Goal: Task Accomplishment & Management: Manage account settings

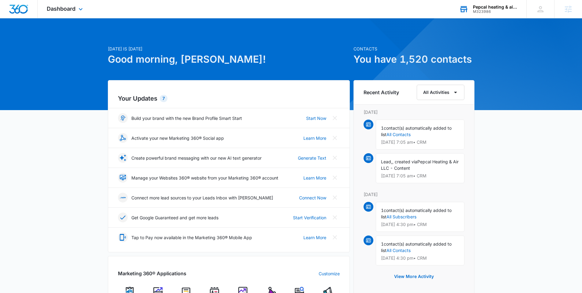
click at [488, 13] on div "M323986" at bounding box center [495, 11] width 45 height 4
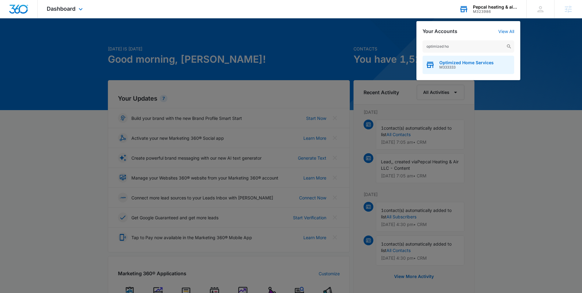
type input "optimized ho"
click at [464, 62] on span "Optimized Home Services" at bounding box center [466, 62] width 54 height 5
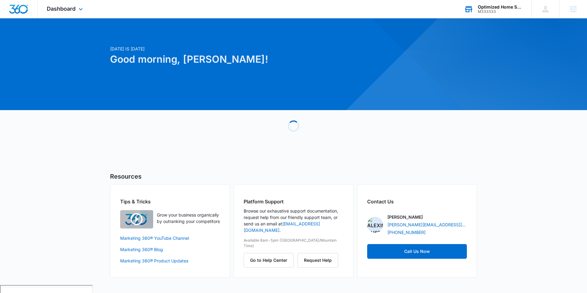
click at [75, 14] on div "Dashboard Apps Reputation Websites Forms CRM Email Social Payments POS Content …" at bounding box center [66, 9] width 56 height 18
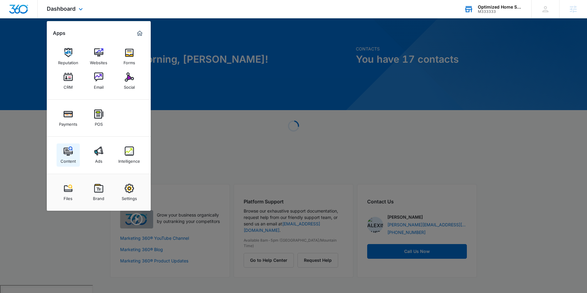
click at [72, 156] on div "Content" at bounding box center [67, 159] width 15 height 8
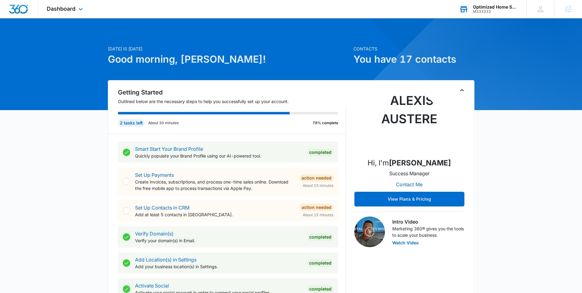
click at [488, 12] on div "M333333" at bounding box center [495, 11] width 45 height 4
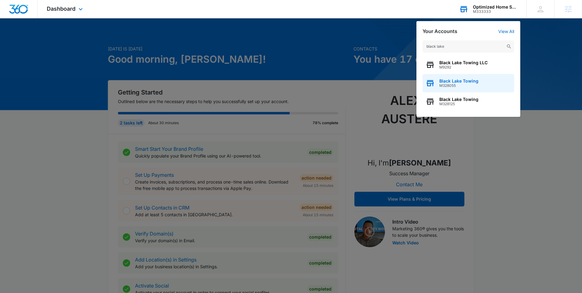
type input "black lake"
click at [453, 84] on span "M328055" at bounding box center [458, 85] width 39 height 4
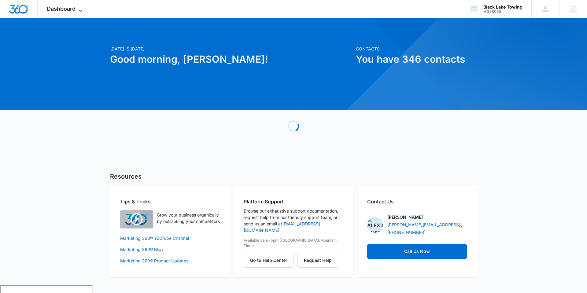
click at [79, 9] on icon at bounding box center [80, 10] width 7 height 7
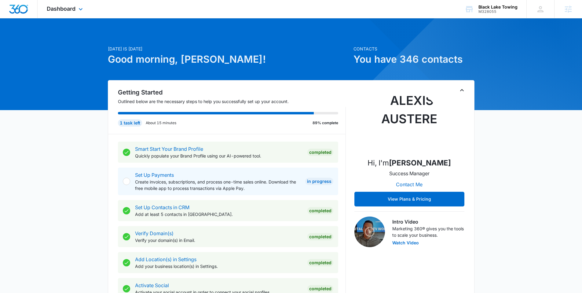
click at [76, 8] on div "Dashboard Apps Reputation Websites Forms CRM Email Social Payments POS Content …" at bounding box center [66, 9] width 56 height 18
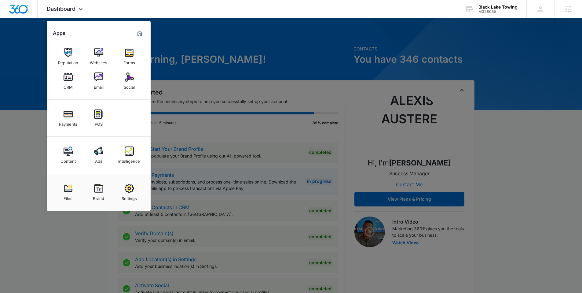
click at [134, 155] on link "Intelligence" at bounding box center [129, 154] width 23 height 23
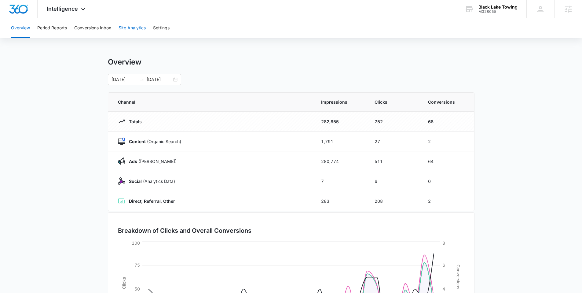
click at [134, 33] on button "Site Analytics" at bounding box center [132, 28] width 27 height 20
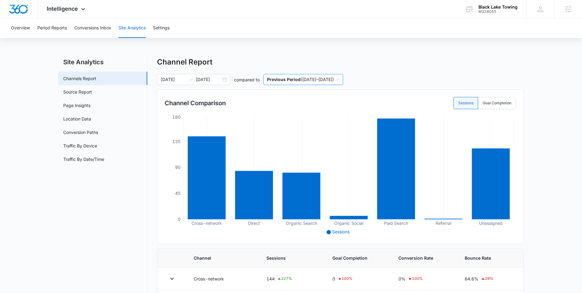
click at [339, 79] on span "Previous Period ( 05/31/2025 – 06/30/2025 )" at bounding box center [303, 79] width 72 height 10
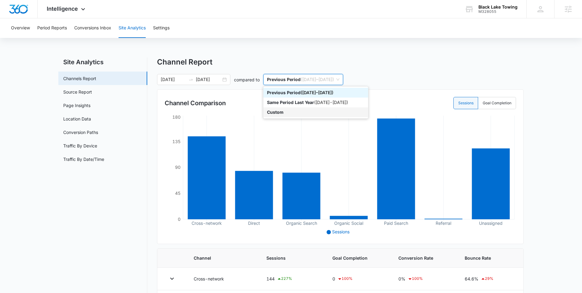
click at [295, 112] on div "Custom" at bounding box center [315, 112] width 97 height 7
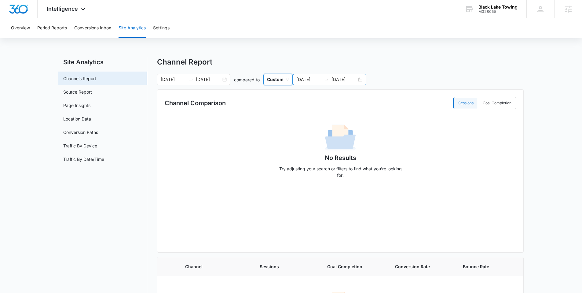
click at [333, 77] on input "07/31/2025" at bounding box center [343, 79] width 25 height 7
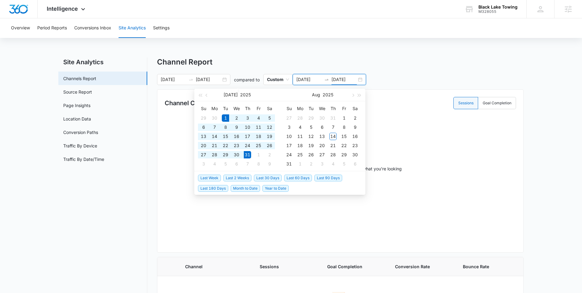
click at [360, 81] on div "07/01/2025 07/31/2025" at bounding box center [329, 79] width 73 height 11
type input "07/01/2025"
click at [223, 117] on div "1" at bounding box center [225, 117] width 7 height 7
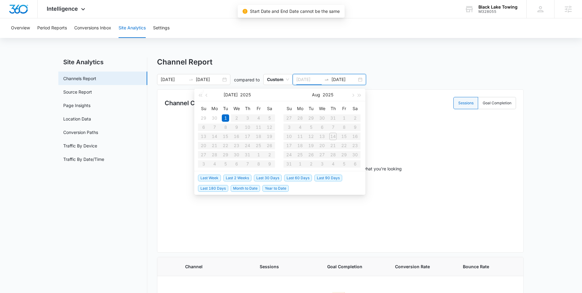
click at [230, 119] on td "1" at bounding box center [225, 117] width 11 height 9
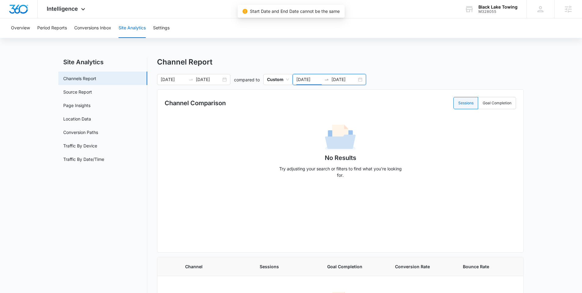
click at [359, 79] on div "07/01/2025 07/01/2025" at bounding box center [329, 79] width 73 height 11
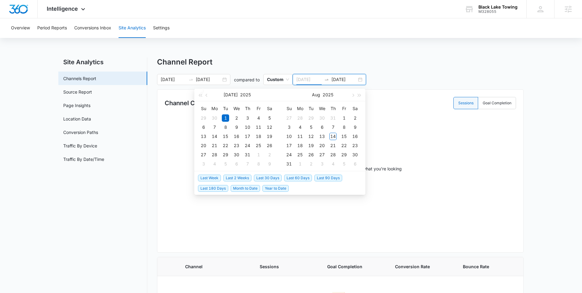
type input "07/01/2025"
click at [226, 120] on div "1" at bounding box center [225, 117] width 7 height 7
type input "07/31/2025"
click at [248, 154] on div "31" at bounding box center [247, 154] width 7 height 7
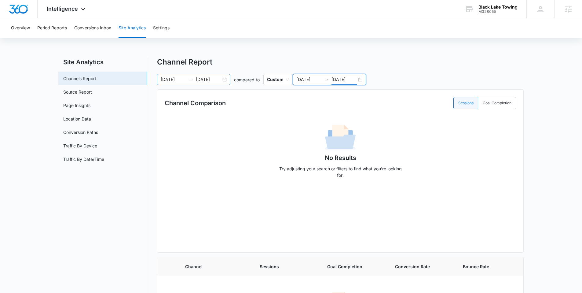
click at [226, 79] on div "07/01/2025 07/31/2025" at bounding box center [193, 79] width 73 height 11
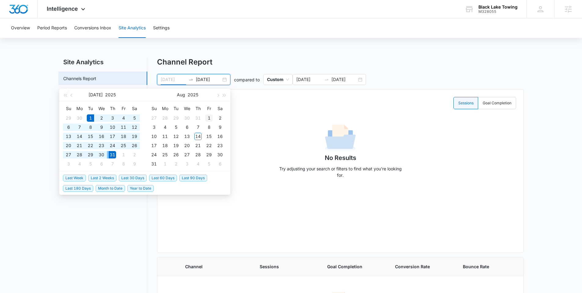
type input "08/01/2025"
click at [210, 117] on div "1" at bounding box center [208, 117] width 7 height 7
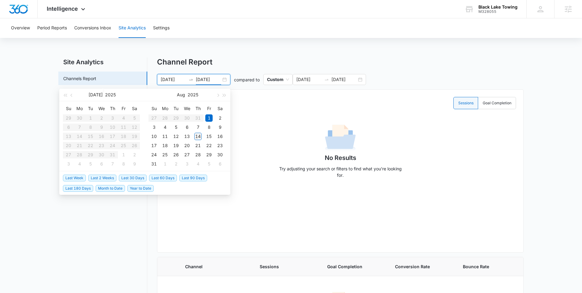
type input "08/14/2025"
click at [198, 135] on div "14" at bounding box center [197, 136] width 7 height 7
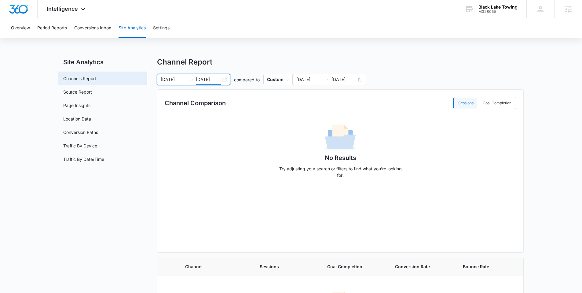
click at [265, 50] on div "Overview Period Reports Conversions Inbox Site Analytics Settings Site Analytic…" at bounding box center [291, 188] width 582 height 340
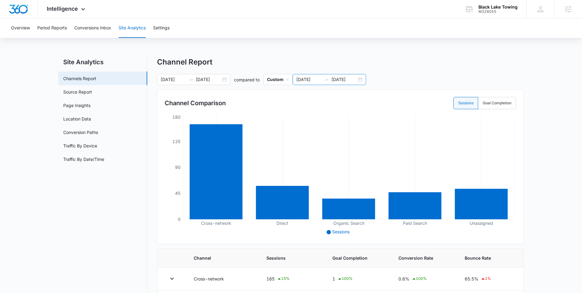
click at [363, 80] on div "07/01/2025 07/31/2025" at bounding box center [329, 79] width 73 height 11
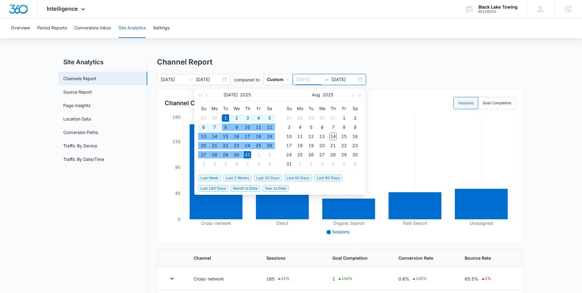
type input "07/01/2025"
click at [224, 117] on div "1" at bounding box center [225, 117] width 7 height 7
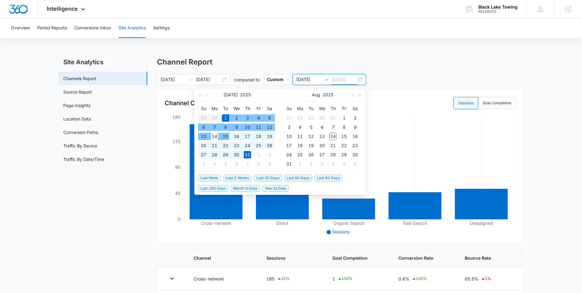
type input "07/14/2025"
click at [217, 137] on div "14" at bounding box center [214, 136] width 7 height 7
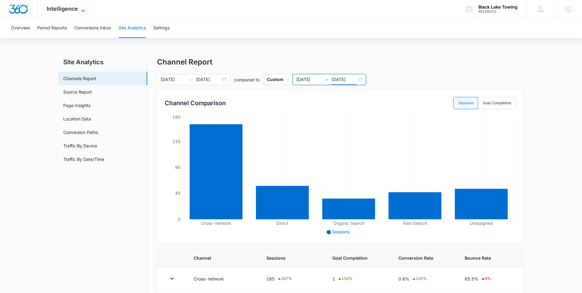
click at [85, 11] on icon at bounding box center [82, 10] width 7 height 7
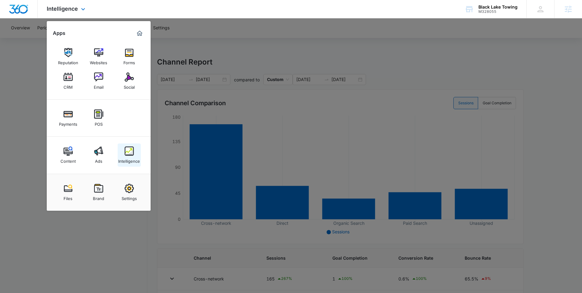
click at [130, 153] on img at bounding box center [129, 150] width 9 height 9
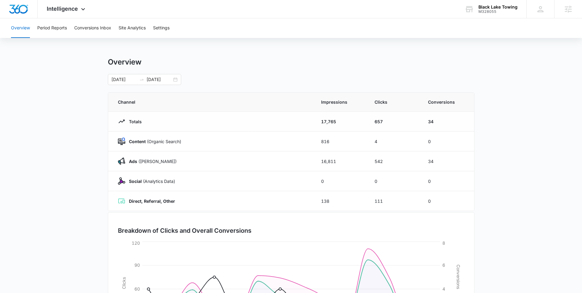
click at [112, 34] on div "Overview Period Reports Conversions Inbox Site Analytics Settings" at bounding box center [290, 28] width 567 height 20
click at [90, 29] on button "Conversions Inbox" at bounding box center [92, 28] width 37 height 20
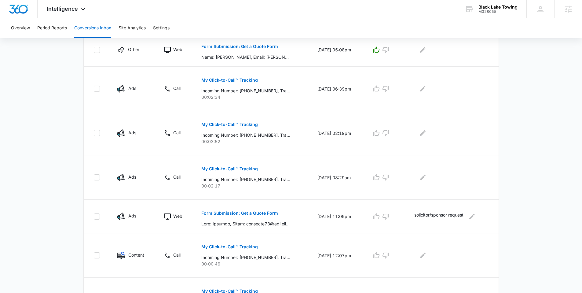
scroll to position [340, 0]
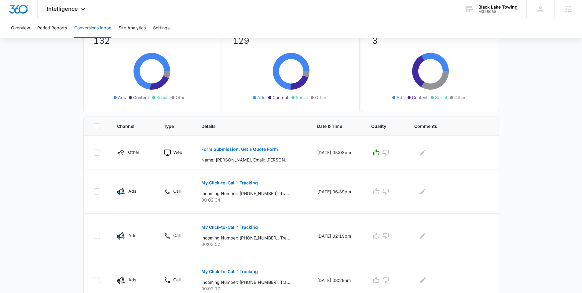
scroll to position [0, 0]
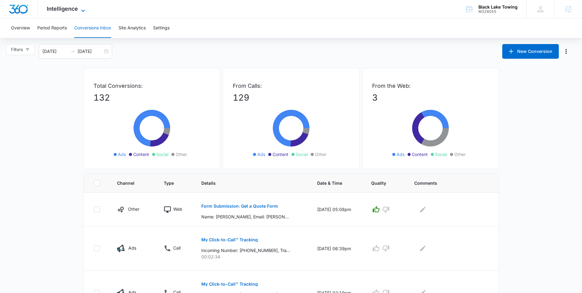
click at [69, 7] on span "Intelligence" at bounding box center [62, 8] width 31 height 6
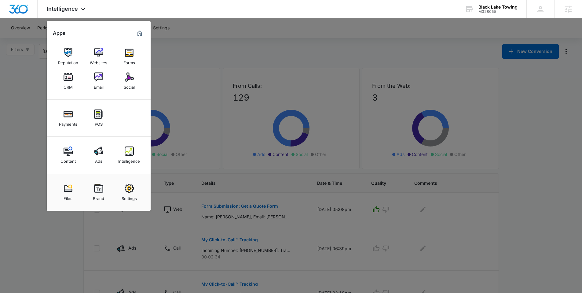
click at [226, 52] on div at bounding box center [291, 146] width 582 height 293
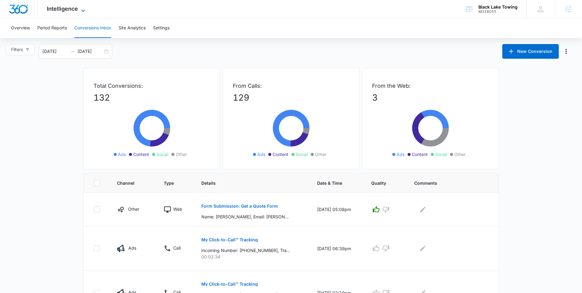
click at [63, 10] on span "Intelligence" at bounding box center [62, 8] width 31 height 6
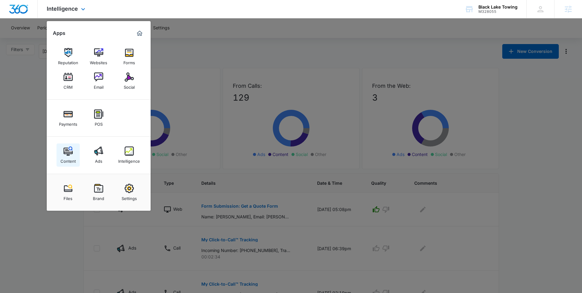
click at [68, 148] on img at bounding box center [68, 150] width 9 height 9
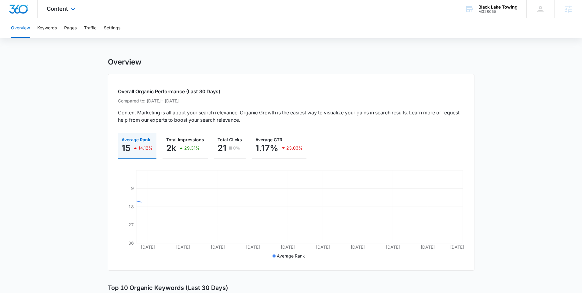
click at [77, 11] on div "Content Apps Reputation Websites Forms CRM Email Social Payments POS Content Ad…" at bounding box center [62, 9] width 48 height 18
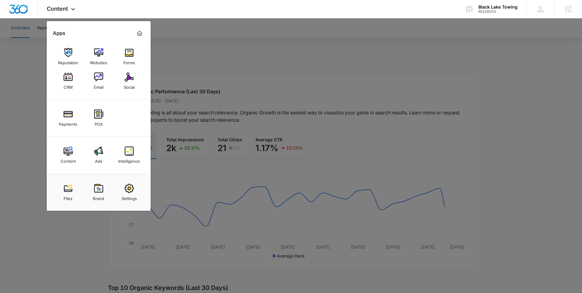
click at [124, 147] on link "Intelligence" at bounding box center [129, 154] width 23 height 23
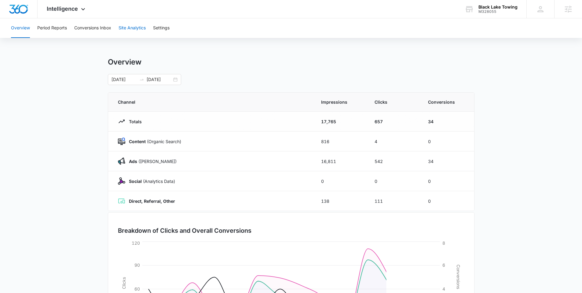
click at [127, 27] on button "Site Analytics" at bounding box center [132, 28] width 27 height 20
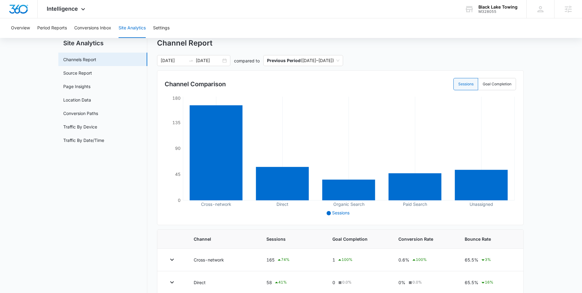
scroll to position [12, 0]
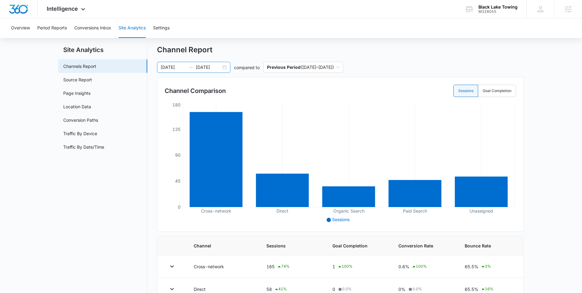
click at [227, 68] on div "08/01/2025 08/14/2025" at bounding box center [193, 67] width 73 height 11
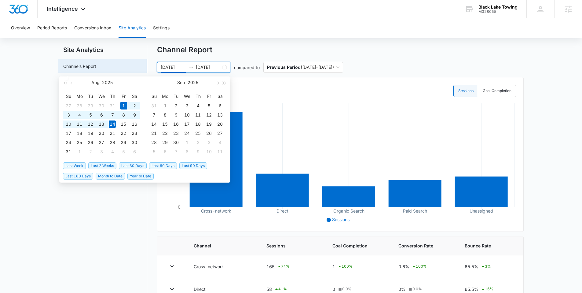
type input "08/01/2025"
click at [125, 105] on div "1" at bounding box center [123, 105] width 7 height 7
type input "08/14/2025"
click at [111, 123] on div "14" at bounding box center [112, 123] width 7 height 7
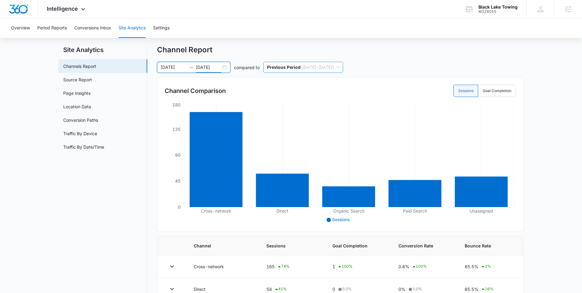
click at [339, 67] on span "Previous Period ( 07/18/2025 – 07/31/2025 )" at bounding box center [303, 67] width 72 height 10
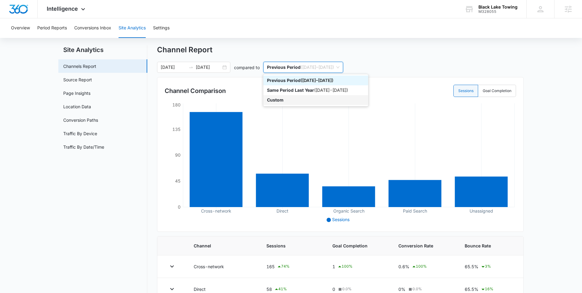
click at [290, 103] on div "Custom" at bounding box center [315, 100] width 97 height 7
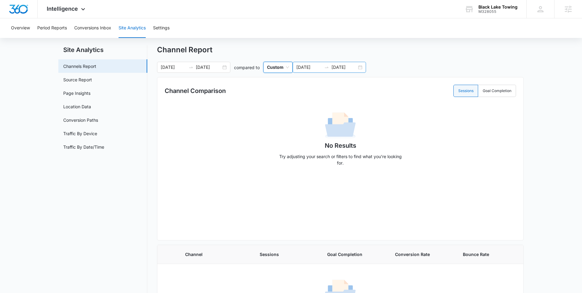
click at [360, 68] on div "08/01/2025 08/14/2025" at bounding box center [329, 67] width 73 height 11
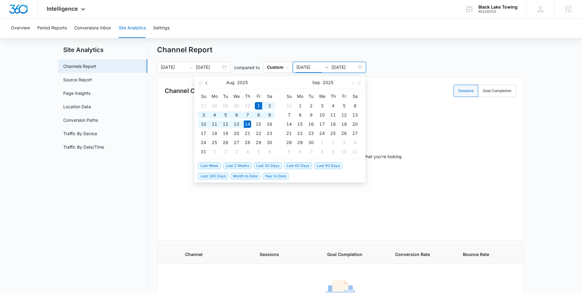
click at [206, 82] on span "button" at bounding box center [207, 82] width 3 height 3
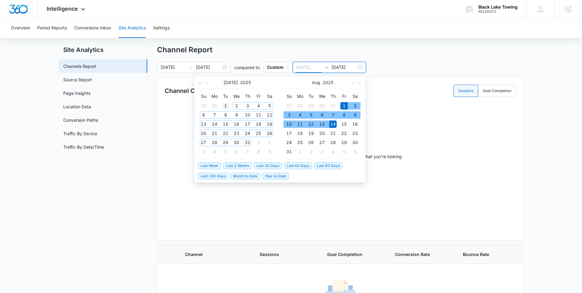
type input "07/01/2025"
click at [227, 106] on div "1" at bounding box center [225, 105] width 7 height 7
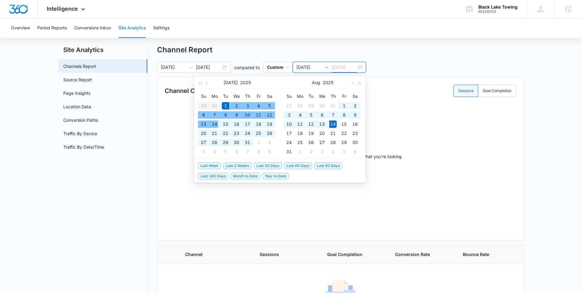
drag, startPoint x: 215, startPoint y: 123, endPoint x: 219, endPoint y: 121, distance: 4.5
click at [214, 123] on div "14" at bounding box center [214, 123] width 7 height 7
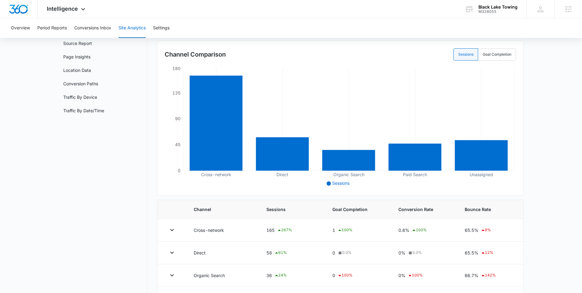
scroll to position [50, 0]
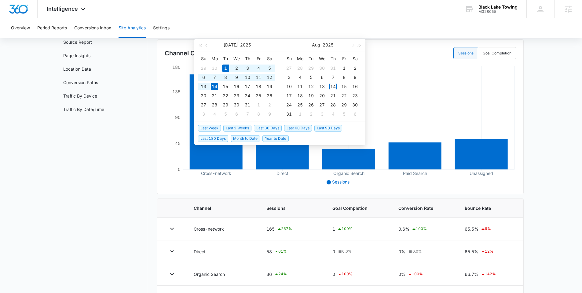
type input "07/14/2025"
click at [147, 123] on div "Site Analytics Channels Report Source Report Page Insights Location Data Conver…" at bounding box center [290, 169] width 465 height 323
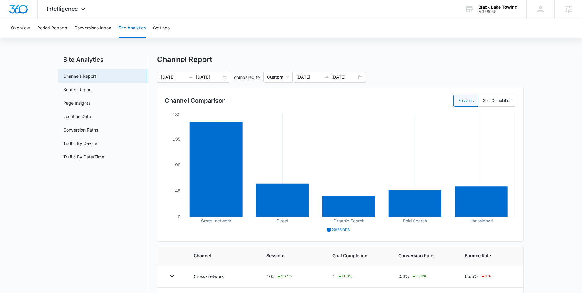
scroll to position [0, 0]
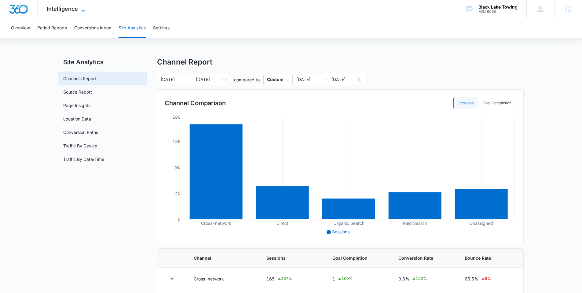
click at [79, 12] on icon at bounding box center [82, 10] width 7 height 7
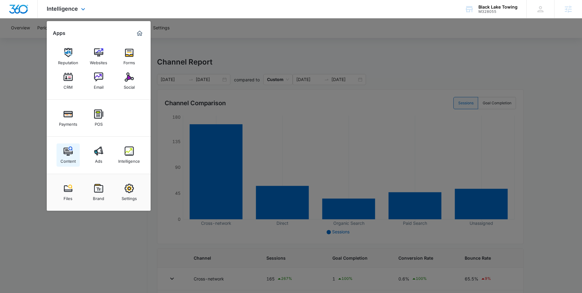
click at [65, 144] on link "Content" at bounding box center [68, 154] width 23 height 23
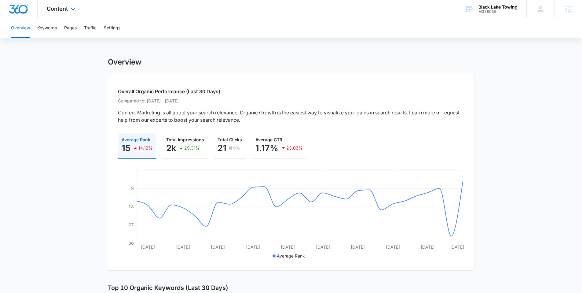
click at [61, 13] on div "Content Apps Reputation Websites Forms CRM Email Social Payments POS Content Ad…" at bounding box center [62, 9] width 48 height 18
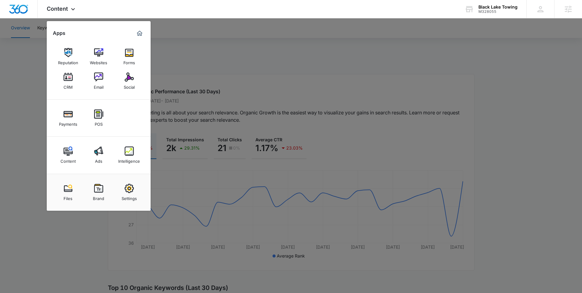
click at [129, 155] on img at bounding box center [129, 150] width 9 height 9
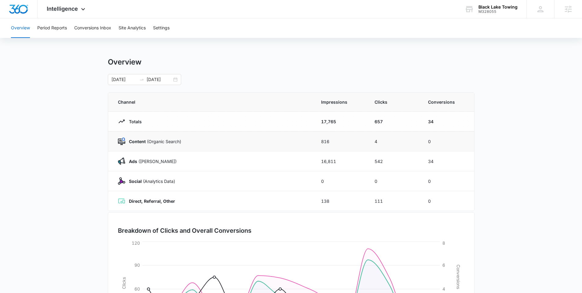
scroll to position [86, 0]
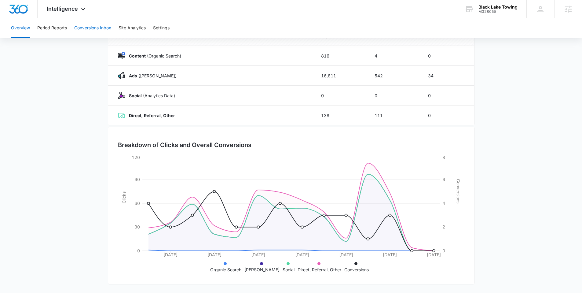
click at [98, 27] on button "Conversions Inbox" at bounding box center [92, 28] width 37 height 20
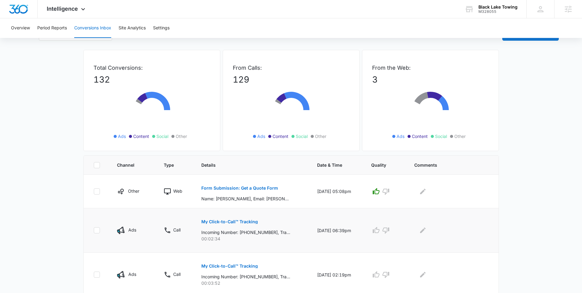
scroll to position [53, 0]
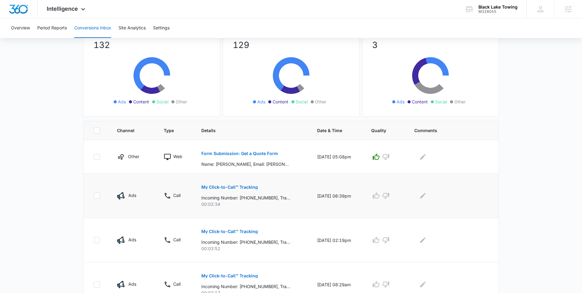
click at [253, 189] on p "My Click-to-Call™ Tracking" at bounding box center [229, 187] width 57 height 4
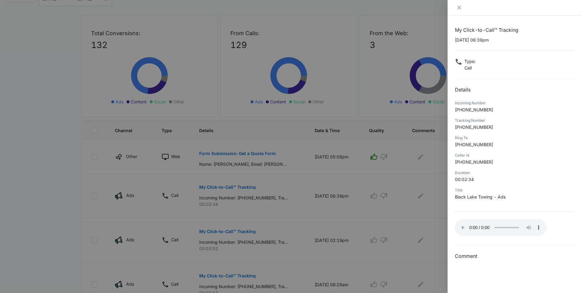
click at [432, 226] on div at bounding box center [291, 146] width 582 height 293
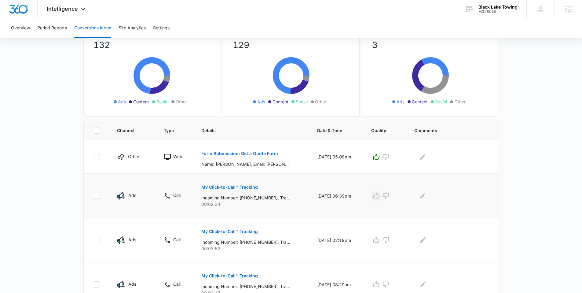
click at [378, 195] on icon "button" at bounding box center [375, 195] width 7 height 7
click at [428, 196] on button "Edit Comments" at bounding box center [423, 196] width 10 height 10
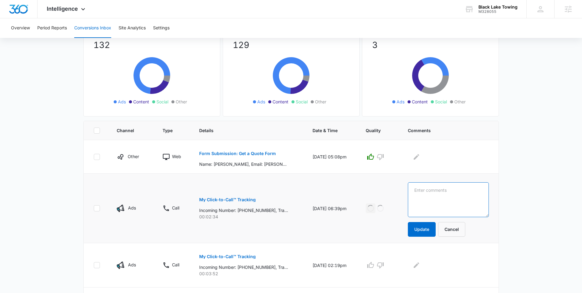
click at [426, 196] on textarea at bounding box center [448, 199] width 81 height 35
click at [440, 209] on textarea "car overheated need towing to bronze automotive - however had to call back beca…" at bounding box center [448, 199] width 81 height 35
type textarea "car overheated need towing to bronze automotive - however had to call back beca…"
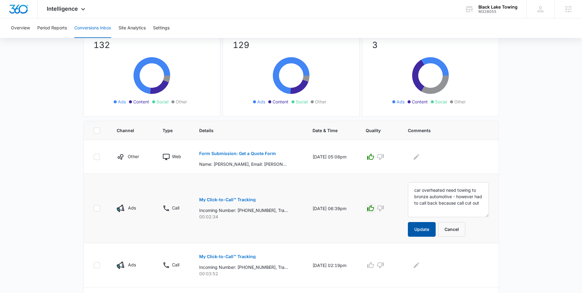
click at [423, 232] on button "Update" at bounding box center [422, 229] width 28 height 15
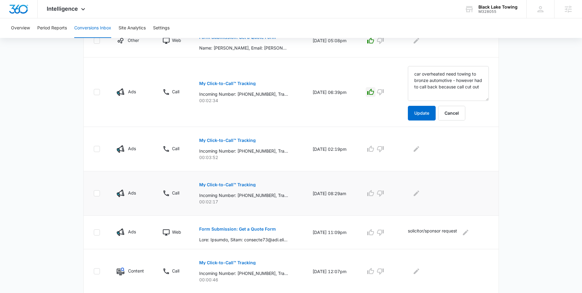
click at [233, 185] on p "My Click-to-Call™ Tracking" at bounding box center [227, 184] width 57 height 4
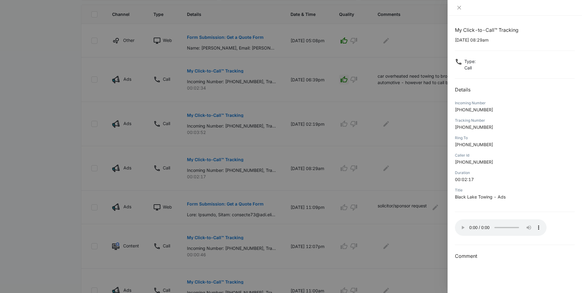
click at [416, 176] on div at bounding box center [291, 146] width 582 height 293
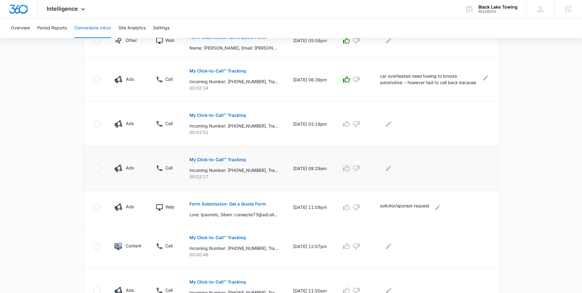
click at [348, 168] on icon "button" at bounding box center [346, 167] width 7 height 7
click at [389, 167] on icon "Edit Comments" at bounding box center [388, 167] width 7 height 7
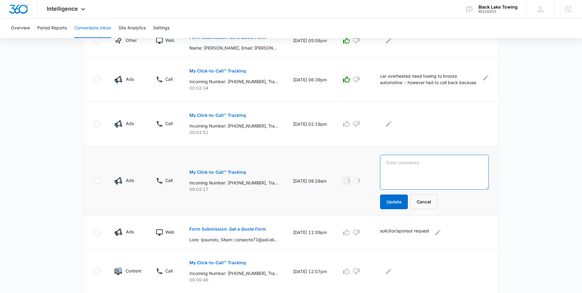
click at [400, 165] on textarea at bounding box center [434, 172] width 109 height 35
type textarea "flat tire"
click at [396, 203] on button "Update" at bounding box center [394, 201] width 28 height 15
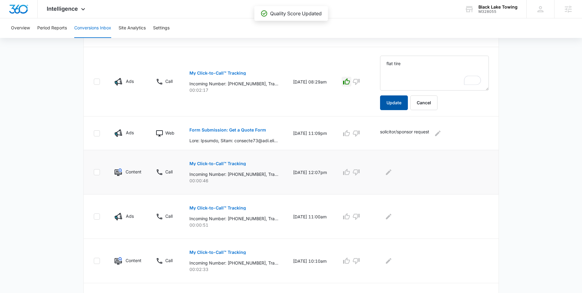
scroll to position [309, 0]
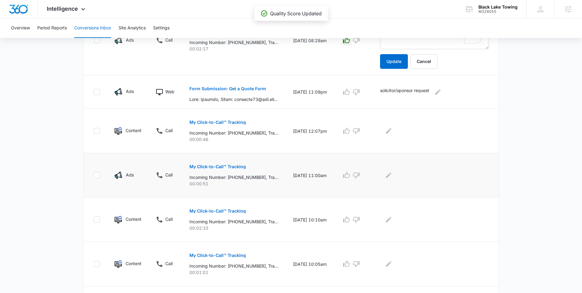
click at [221, 166] on p "My Click-to-Call™ Tracking" at bounding box center [217, 166] width 57 height 4
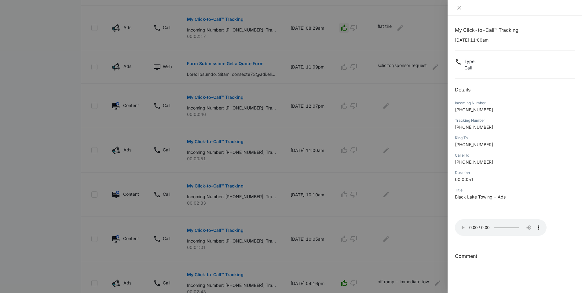
click at [449, 229] on div "My Click-to-Call™ Tracking 08/11/2025 at 11:00am Type : Call Details Incoming N…" at bounding box center [515, 154] width 134 height 277
click at [430, 224] on div at bounding box center [291, 146] width 582 height 293
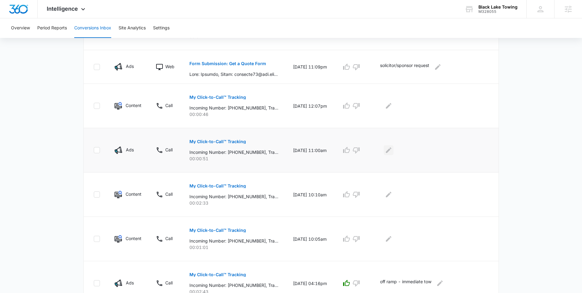
click at [392, 152] on icon "Edit Comments" at bounding box center [388, 149] width 7 height 7
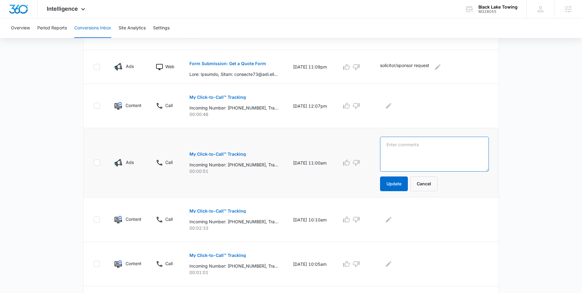
click at [404, 153] on textarea at bounding box center [434, 154] width 109 height 35
type textarea "asking for a towing of a box truck was unable to tow due to weight"
click at [397, 184] on button "Update" at bounding box center [394, 183] width 28 height 15
click at [357, 158] on button "button" at bounding box center [356, 163] width 10 height 10
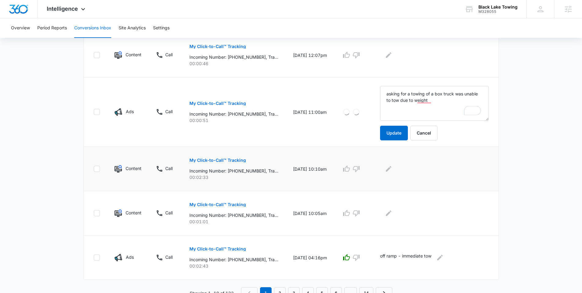
scroll to position [365, 0]
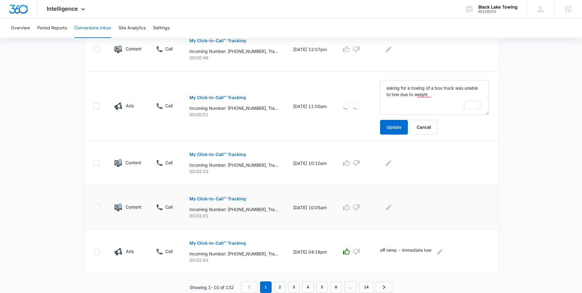
click at [239, 202] on button "My Click-to-Call™ Tracking" at bounding box center [217, 198] width 57 height 15
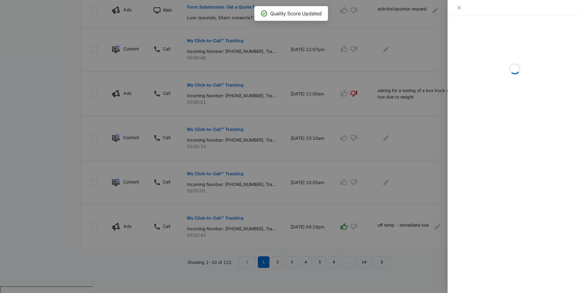
scroll to position [363, 0]
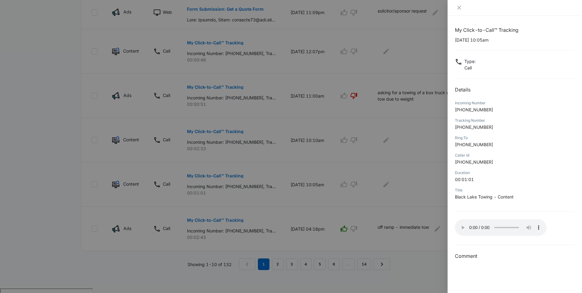
click at [323, 185] on div at bounding box center [291, 146] width 582 height 293
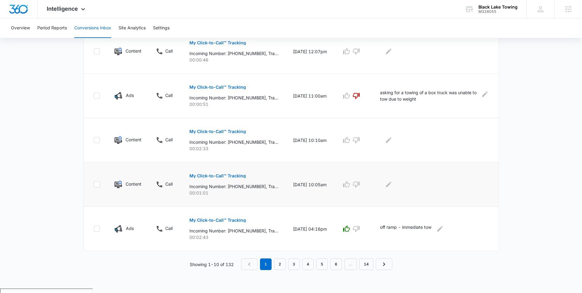
scroll to position [340, 0]
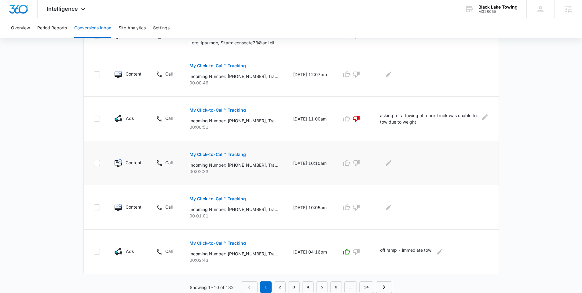
click at [231, 152] on p "My Click-to-Call™ Tracking" at bounding box center [217, 154] width 57 height 4
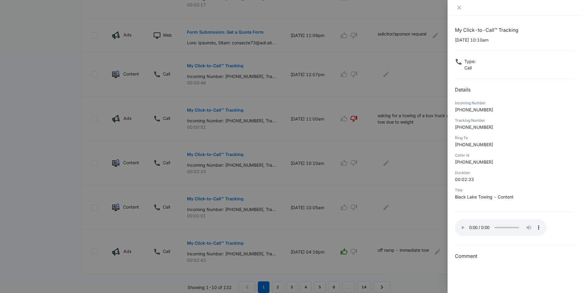
click at [446, 215] on div at bounding box center [291, 146] width 582 height 293
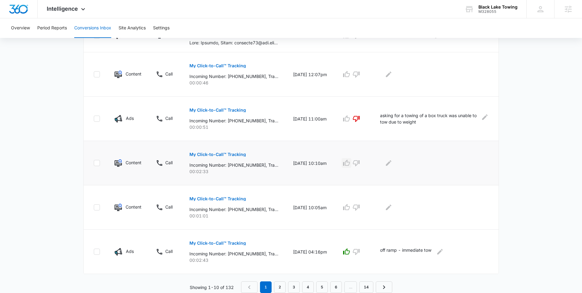
click at [350, 163] on icon "button" at bounding box center [346, 162] width 7 height 7
click at [390, 163] on icon "Edit Comments" at bounding box center [388, 162] width 7 height 7
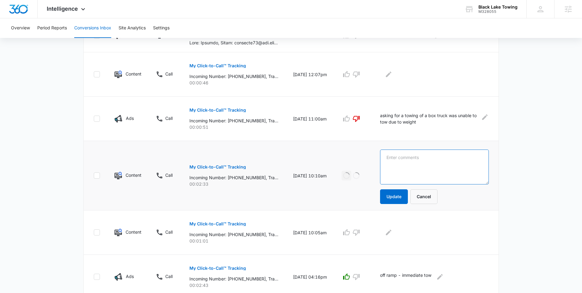
click at [397, 163] on textarea at bounding box center [434, 166] width 109 height 35
type textarea "flat tire in [GEOGRAPHIC_DATA]"
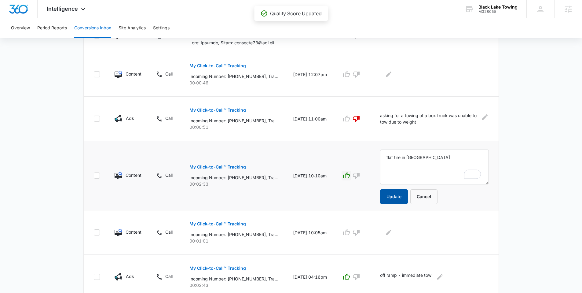
click at [386, 195] on button "Update" at bounding box center [394, 196] width 28 height 15
click at [359, 231] on icon "button" at bounding box center [356, 232] width 7 height 7
click at [388, 233] on icon "Edit Comments" at bounding box center [388, 232] width 7 height 7
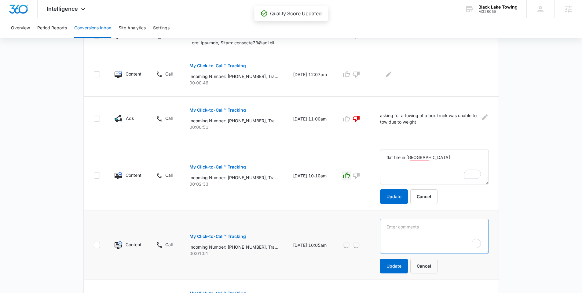
click at [394, 184] on textarea "To enrich screen reader interactions, please activate Accessibility in Grammarl…" at bounding box center [434, 166] width 109 height 35
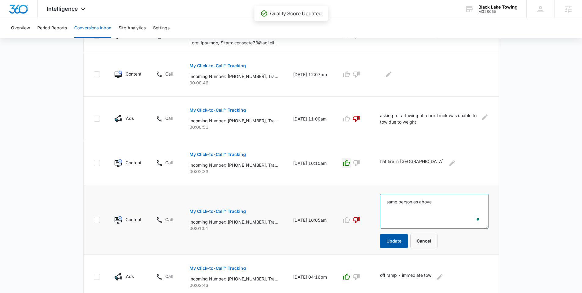
type textarea "same person as above"
click at [393, 243] on button "Update" at bounding box center [394, 240] width 28 height 15
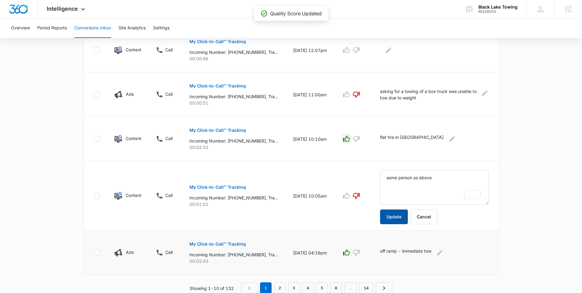
scroll to position [365, 0]
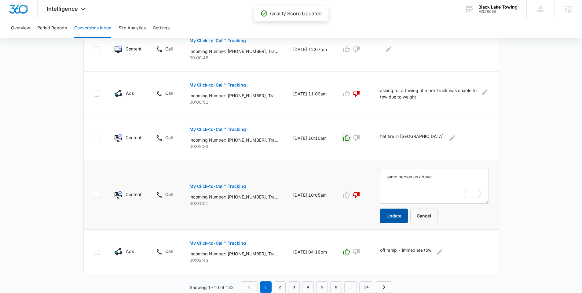
click at [391, 219] on button "Update" at bounding box center [394, 215] width 28 height 15
click at [279, 287] on link "2" at bounding box center [280, 287] width 12 height 12
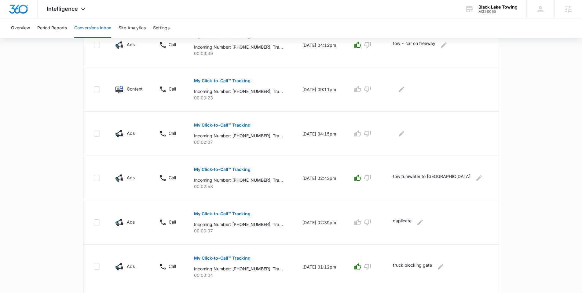
scroll to position [158, 0]
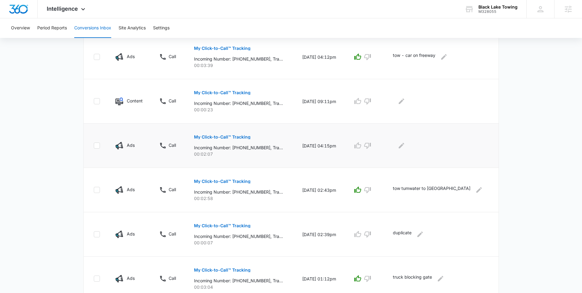
click at [240, 137] on p "My Click-to-Call™ Tracking" at bounding box center [222, 137] width 57 height 4
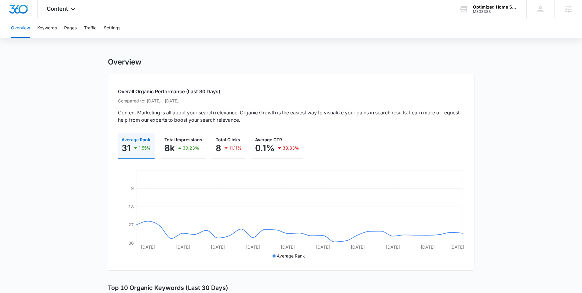
click at [509, 13] on div "Optimized Home Services M333333 Your Accounts View All" at bounding box center [488, 9] width 76 height 18
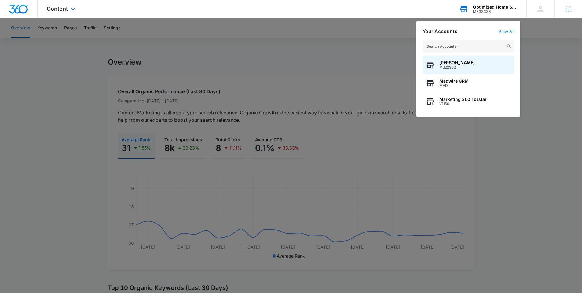
click at [479, 46] on input "text" at bounding box center [468, 46] width 92 height 12
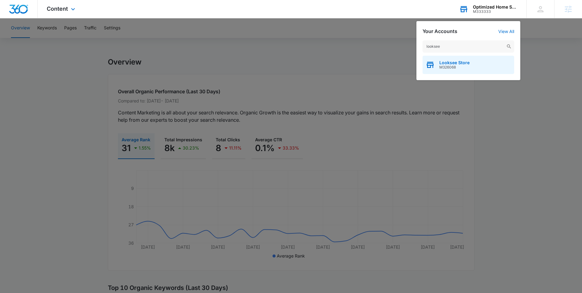
type input "looksee"
click at [466, 62] on span "Looksee Store" at bounding box center [454, 62] width 30 height 5
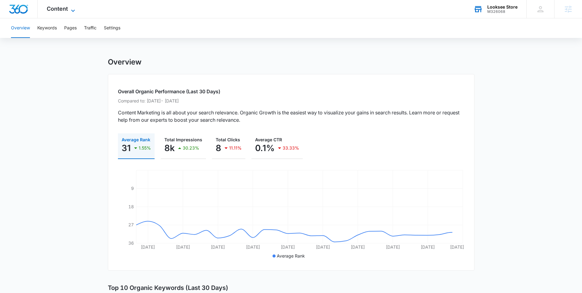
click at [60, 10] on span "Content" at bounding box center [57, 8] width 21 height 6
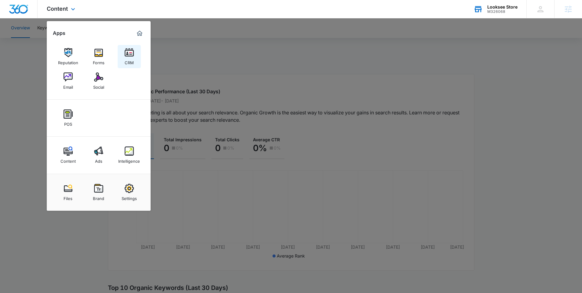
click at [130, 56] on img at bounding box center [129, 52] width 9 height 9
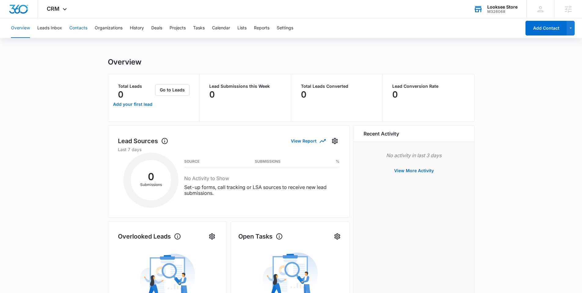
click at [77, 27] on button "Contacts" at bounding box center [78, 28] width 18 height 20
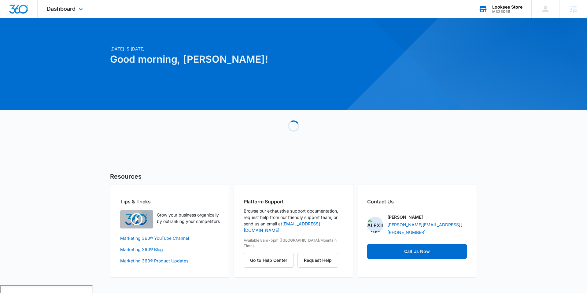
click at [497, 16] on div "Looksee Store M326068 Your Accounts View All" at bounding box center [500, 9] width 62 height 18
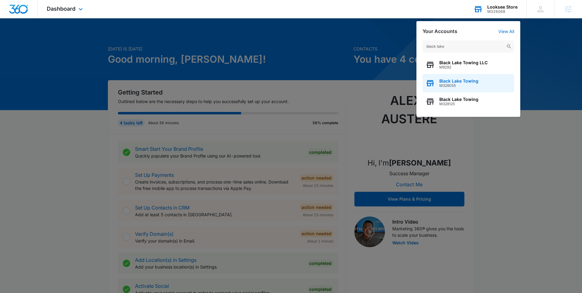
type input "black lake"
click at [458, 82] on span "Black Lake Towing" at bounding box center [458, 81] width 39 height 5
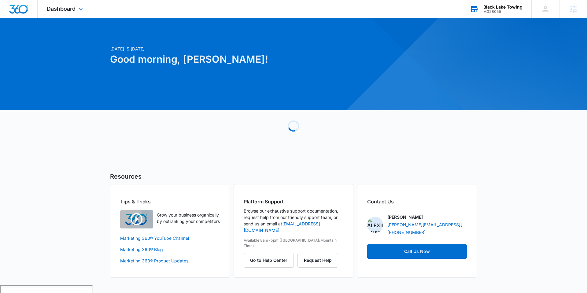
click at [77, 13] on div "Dashboard Apps Reputation Websites Forms CRM Email Social Payments POS Content …" at bounding box center [66, 9] width 56 height 18
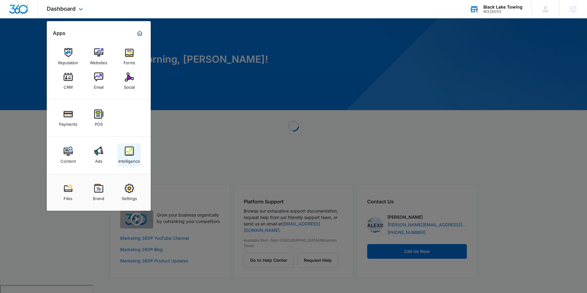
click at [126, 149] on img at bounding box center [129, 150] width 9 height 9
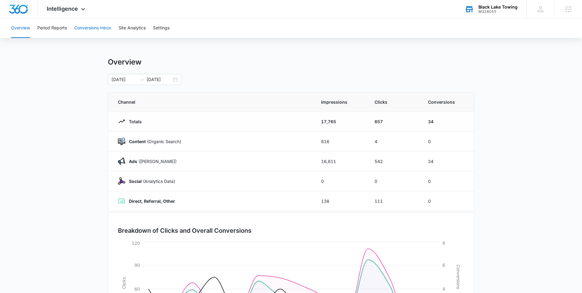
click at [96, 31] on button "Conversions Inbox" at bounding box center [92, 28] width 37 height 20
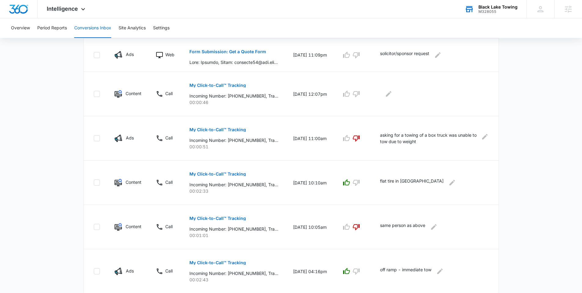
scroll to position [340, 0]
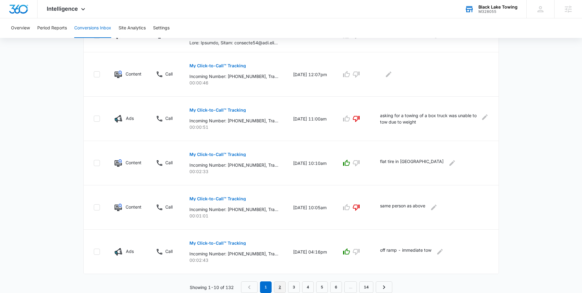
drag, startPoint x: 283, startPoint y: 287, endPoint x: 285, endPoint y: 283, distance: 5.2
click at [283, 287] on link "2" at bounding box center [280, 287] width 12 height 12
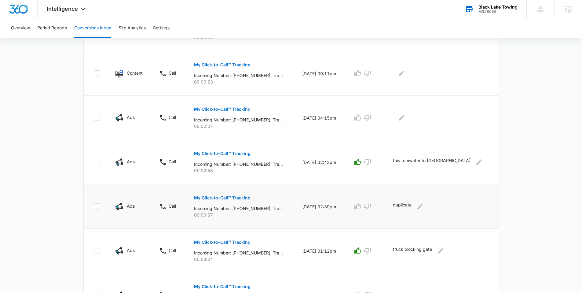
scroll to position [143, 0]
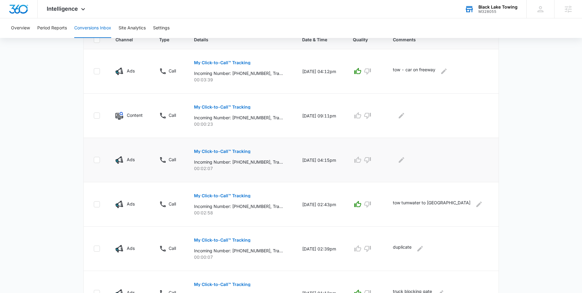
click at [217, 155] on button "My Click-to-Call™ Tracking" at bounding box center [222, 151] width 57 height 15
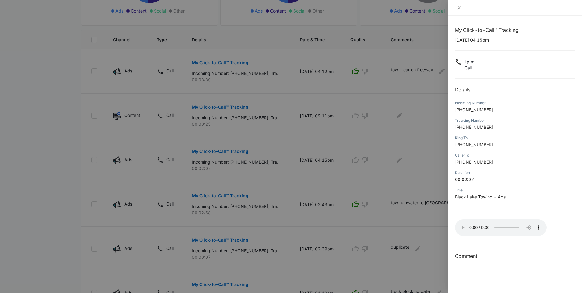
click at [435, 187] on div at bounding box center [291, 146] width 582 height 293
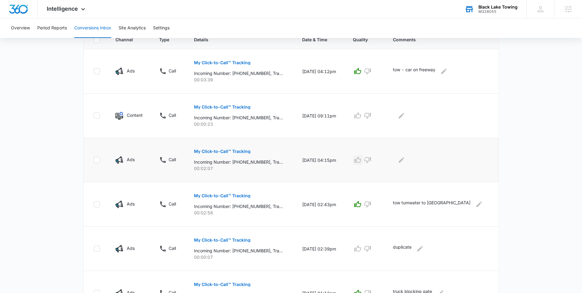
drag, startPoint x: 377, startPoint y: 160, endPoint x: 385, endPoint y: 161, distance: 8.6
click at [361, 160] on icon "button" at bounding box center [357, 159] width 7 height 7
click at [405, 163] on icon "Edit Comments" at bounding box center [401, 159] width 7 height 7
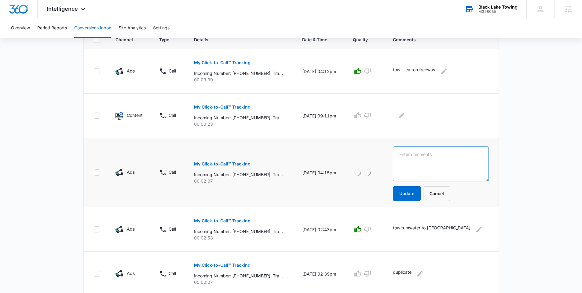
click at [428, 163] on textarea at bounding box center [441, 163] width 96 height 35
type textarea "highway 101 going towards olympia"
click at [421, 193] on button "Update" at bounding box center [407, 193] width 28 height 15
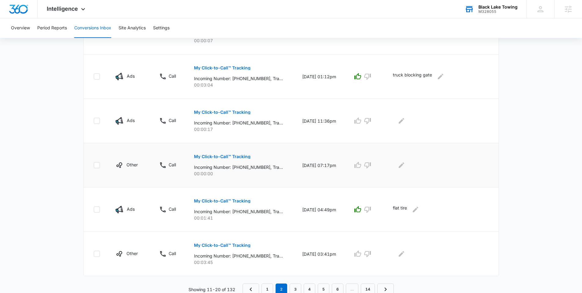
scroll to position [387, 0]
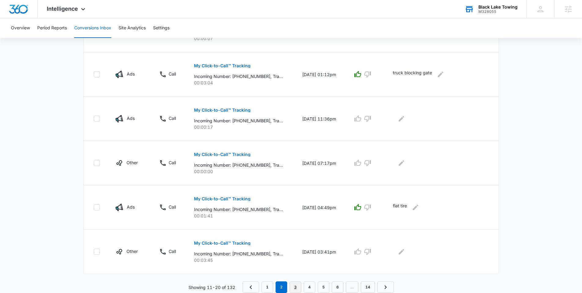
click at [294, 288] on link "3" at bounding box center [296, 287] width 12 height 12
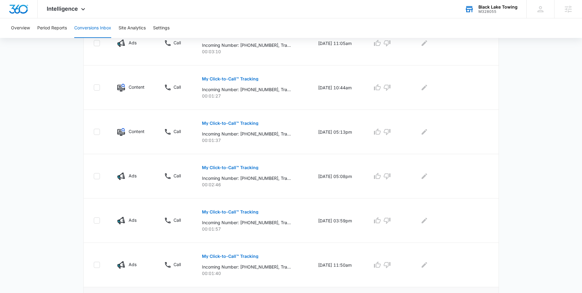
scroll to position [144, 0]
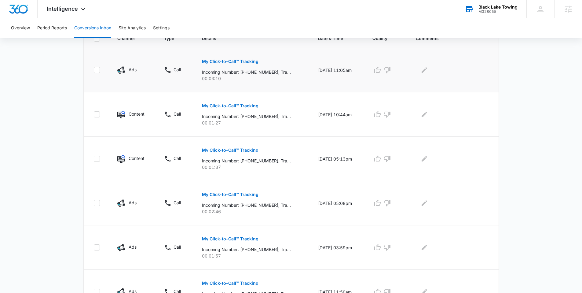
click at [230, 64] on button "My Click-to-Call™ Tracking" at bounding box center [230, 61] width 57 height 15
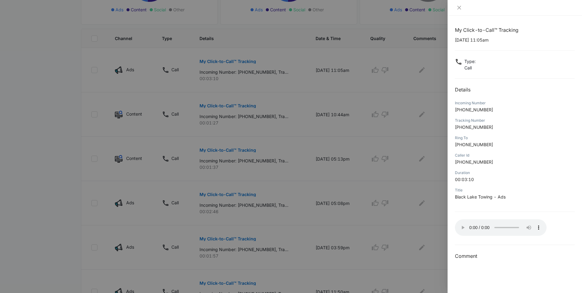
click at [441, 222] on div at bounding box center [291, 146] width 582 height 293
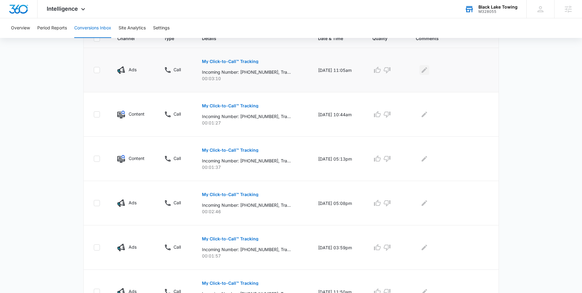
click at [426, 73] on icon "Edit Comments" at bounding box center [424, 69] width 7 height 7
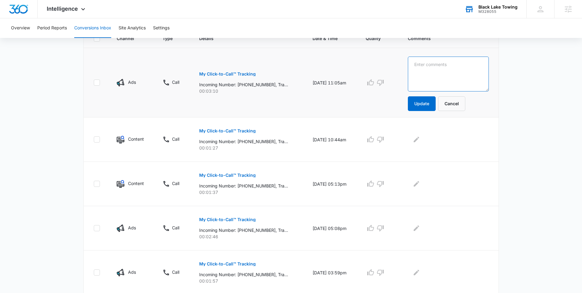
click at [423, 76] on textarea at bounding box center [448, 74] width 81 height 35
type textarea "needs signs for towing on the property neighbors are parking the property"
click at [423, 99] on button "Update" at bounding box center [422, 103] width 28 height 15
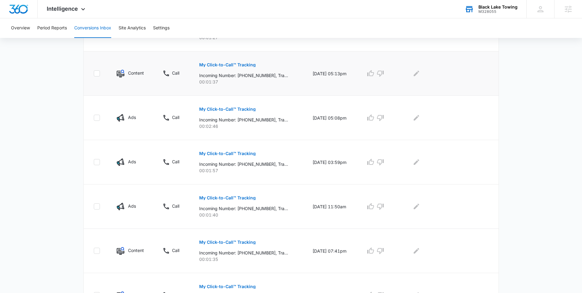
scroll to position [387, 0]
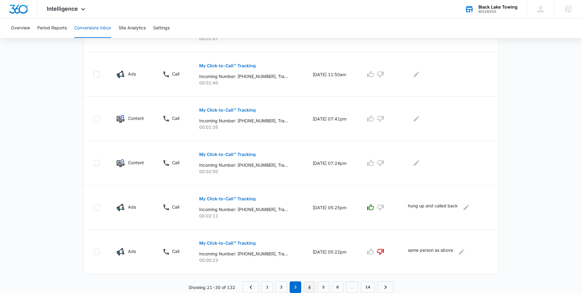
click at [312, 287] on link "4" at bounding box center [310, 287] width 12 height 12
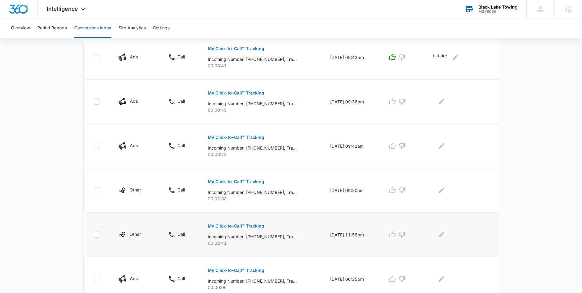
scroll to position [362, 0]
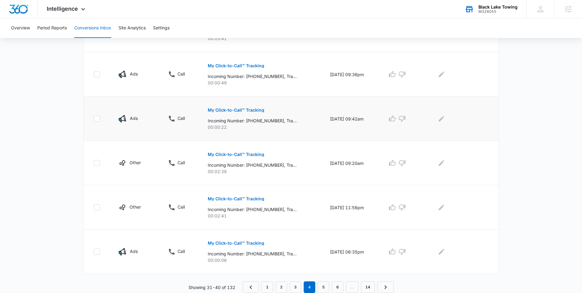
click at [246, 112] on button "My Click-to-Call™ Tracking" at bounding box center [236, 110] width 57 height 15
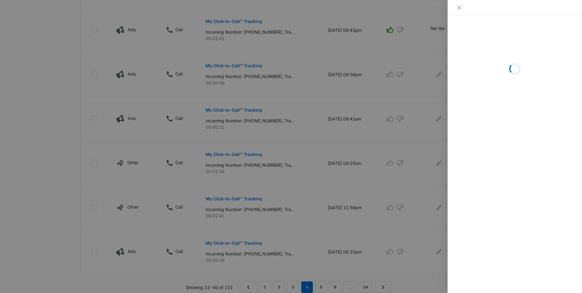
drag, startPoint x: 303, startPoint y: 71, endPoint x: 299, endPoint y: 68, distance: 5.4
click at [303, 71] on div at bounding box center [291, 146] width 582 height 293
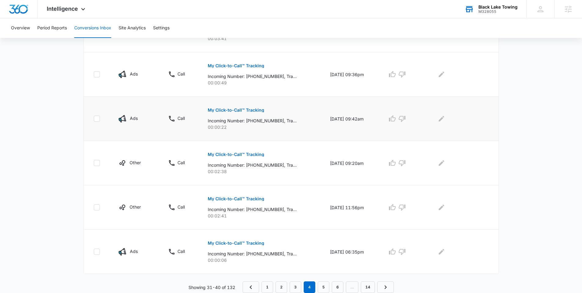
click at [246, 109] on p "My Click-to-Call™ Tracking" at bounding box center [236, 110] width 57 height 4
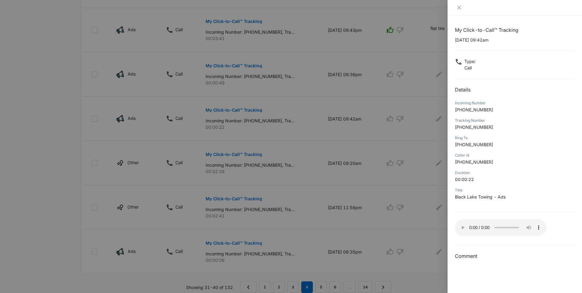
click at [371, 225] on div at bounding box center [291, 146] width 582 height 293
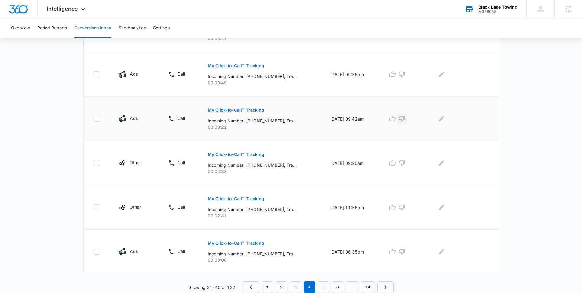
click at [406, 119] on icon "button" at bounding box center [401, 118] width 7 height 7
click at [439, 118] on button "Edit Comments" at bounding box center [442, 119] width 10 height 10
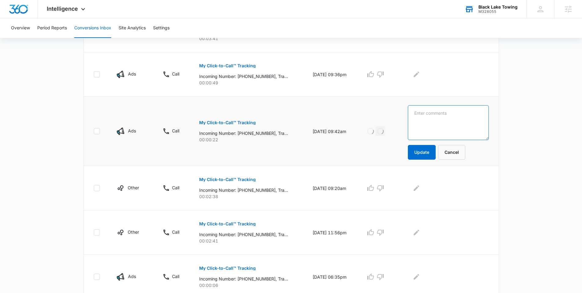
click at [441, 121] on textarea at bounding box center [448, 122] width 81 height 35
type textarea "calll dropped"
click at [435, 151] on button "Update" at bounding box center [422, 152] width 28 height 15
click at [233, 222] on p "My Click-to-Call™ Tracking" at bounding box center [227, 223] width 57 height 4
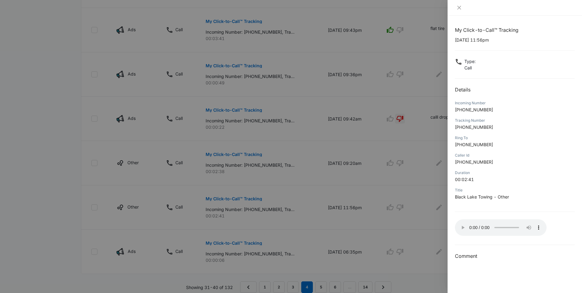
click at [348, 229] on div at bounding box center [291, 146] width 582 height 293
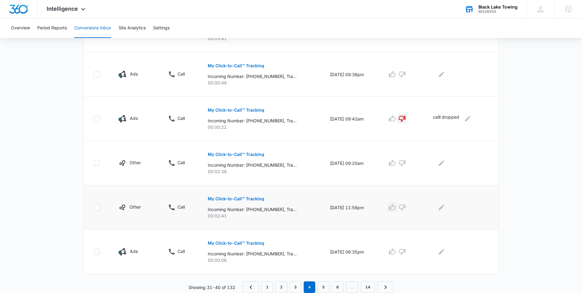
click at [397, 210] on button "button" at bounding box center [392, 207] width 10 height 10
click at [440, 207] on icon "Edit Comments" at bounding box center [441, 206] width 7 height 7
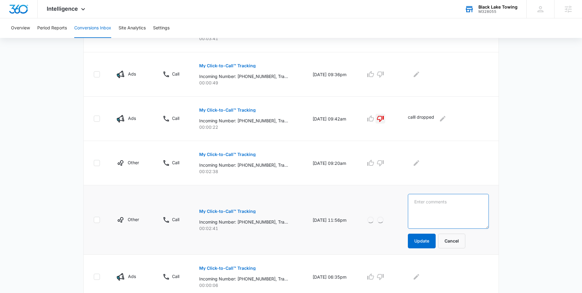
click at [443, 209] on textarea at bounding box center [448, 211] width 81 height 35
type textarea "towing"
click at [426, 241] on button "Update" at bounding box center [422, 240] width 28 height 15
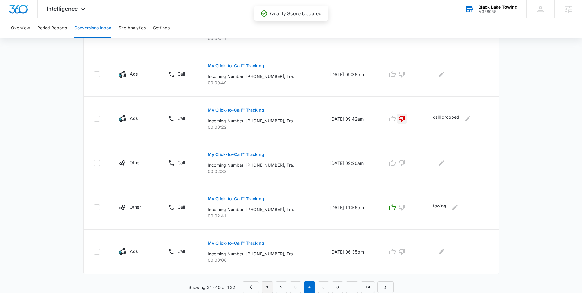
click at [264, 284] on link "1" at bounding box center [267, 287] width 12 height 12
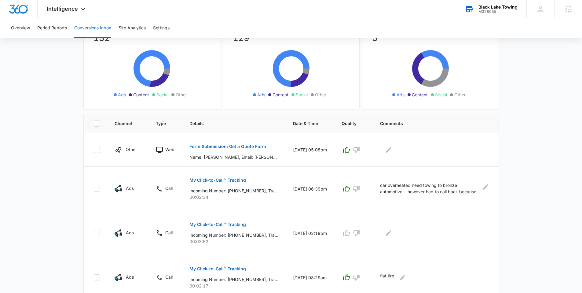
scroll to position [0, 0]
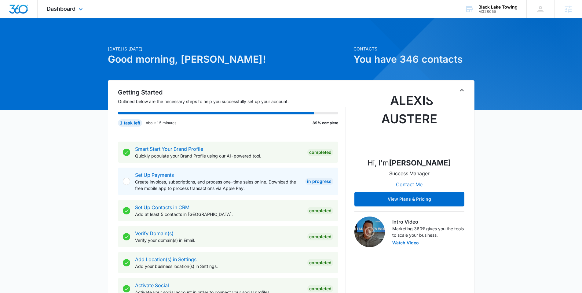
click at [76, 12] on div "Dashboard Apps Reputation Websites Forms CRM Email Social Payments POS Content …" at bounding box center [66, 9] width 56 height 18
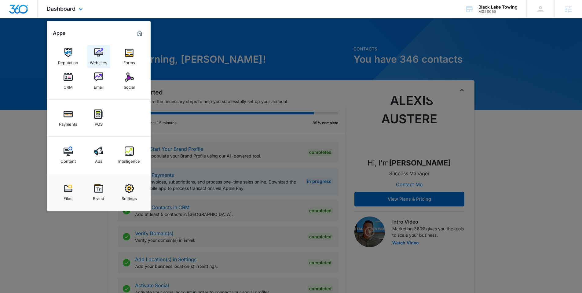
click at [97, 59] on div "Websites" at bounding box center [98, 61] width 17 height 8
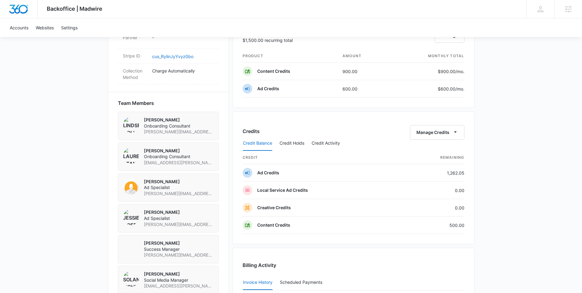
scroll to position [377, 0]
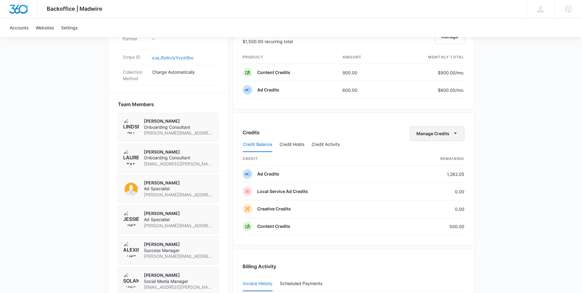
click at [455, 132] on icon "button" at bounding box center [455, 133] width 6 height 6
click at [540, 134] on div "Backoffice | Madwire Apps Settings AA [PERSON_NAME] [PERSON_NAME][EMAIL_ADDRESS…" at bounding box center [291, 53] width 582 height 861
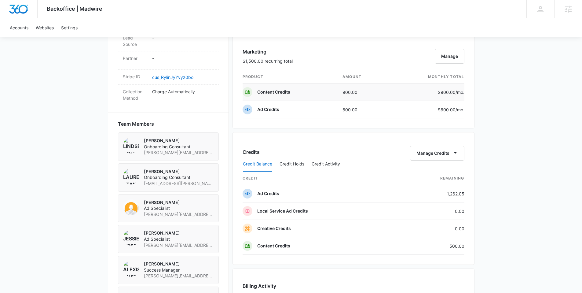
scroll to position [321, 0]
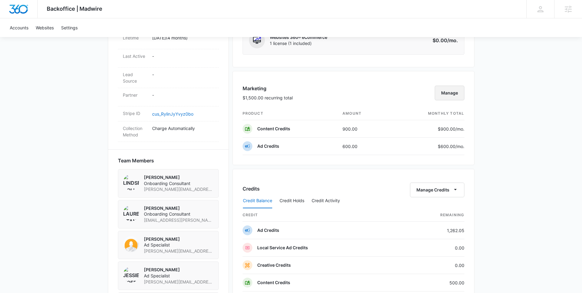
click at [448, 93] on button "Manage" at bounding box center [450, 93] width 30 height 15
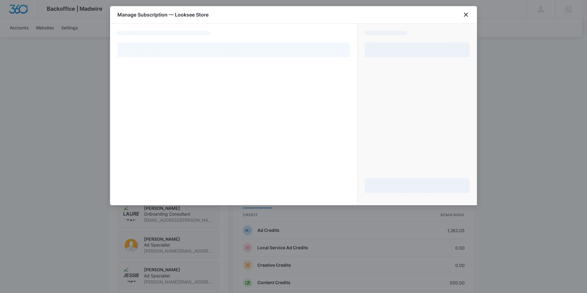
select select "pm_1R6Y8nA4n8RTgNjUNLzbFkIj"
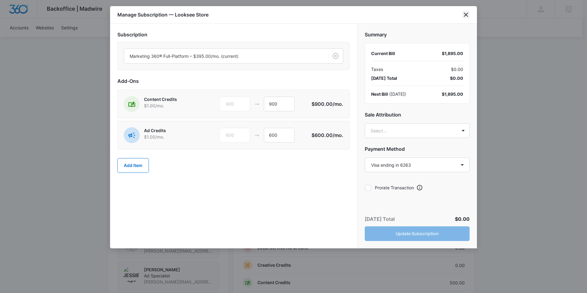
click at [467, 14] on icon "close" at bounding box center [465, 14] width 7 height 7
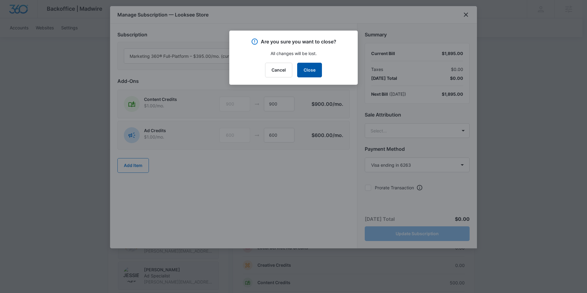
click at [316, 69] on button "Close" at bounding box center [309, 70] width 25 height 15
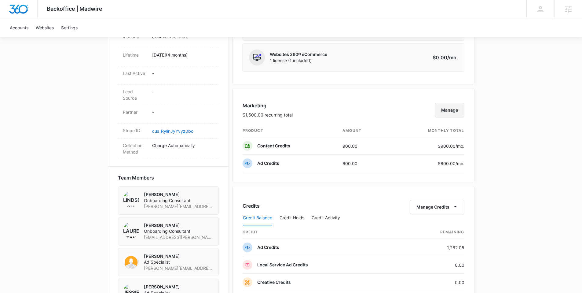
scroll to position [302, 0]
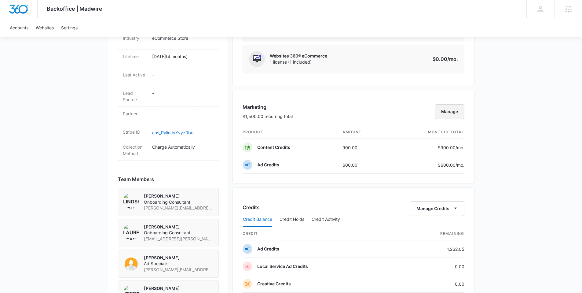
click at [449, 112] on button "Manage" at bounding box center [450, 111] width 30 height 15
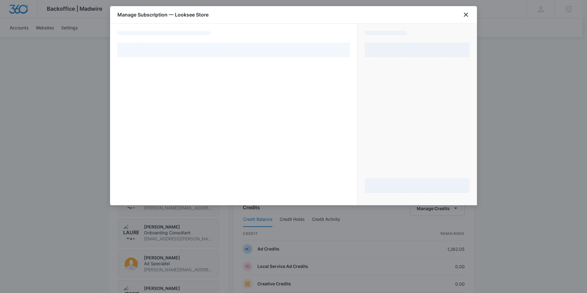
select select "pm_1R6Y8nA4n8RTgNjUNLzbFkIj"
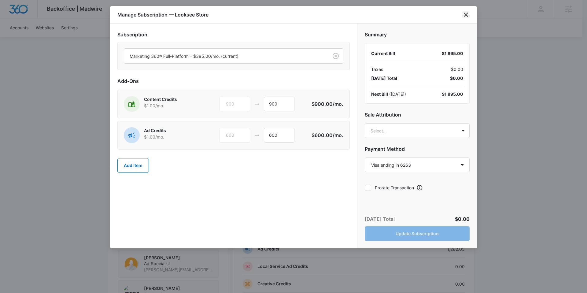
click at [463, 17] on icon "close" at bounding box center [465, 14] width 7 height 7
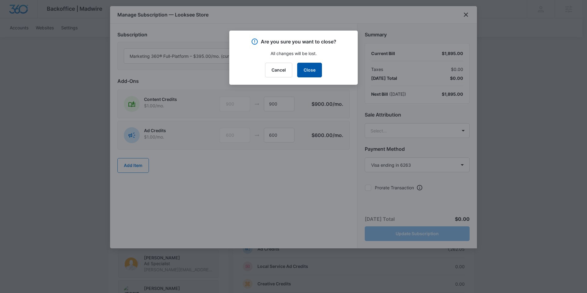
click at [305, 66] on button "Close" at bounding box center [309, 70] width 25 height 15
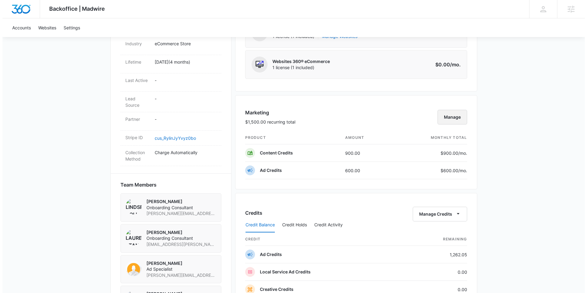
scroll to position [294, 0]
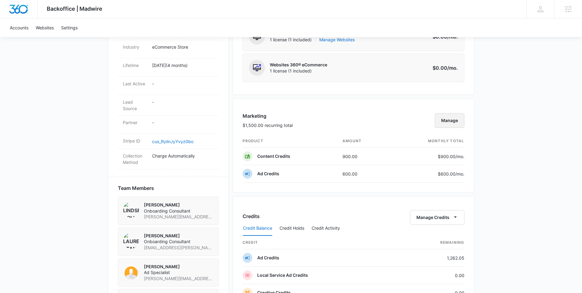
click at [446, 117] on button "Manage" at bounding box center [450, 120] width 30 height 15
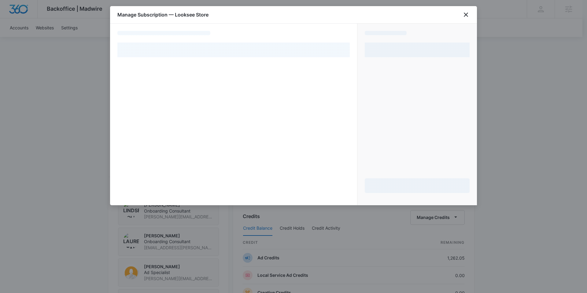
select select "pm_1R6Y8nA4n8RTgNjUNLzbFkIj"
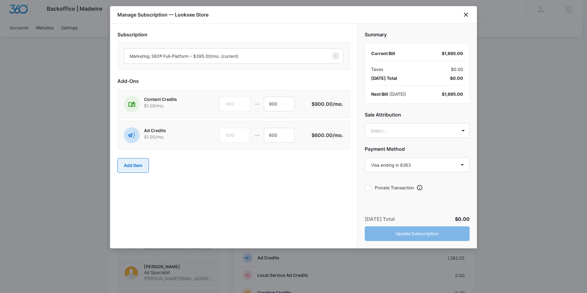
click at [134, 165] on button "Add Item" at bounding box center [132, 165] width 31 height 15
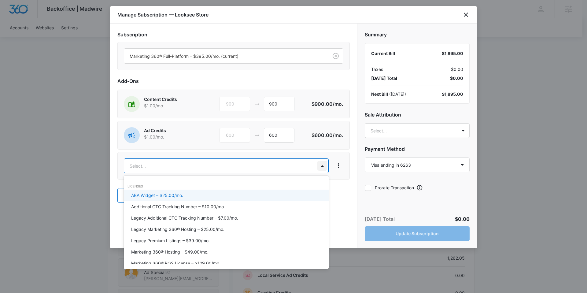
click at [321, 165] on body "Backoffice | Madwire Apps Settings AA Alexis Austere alexis.austere@madwire.com…" at bounding box center [293, 161] width 587 height 910
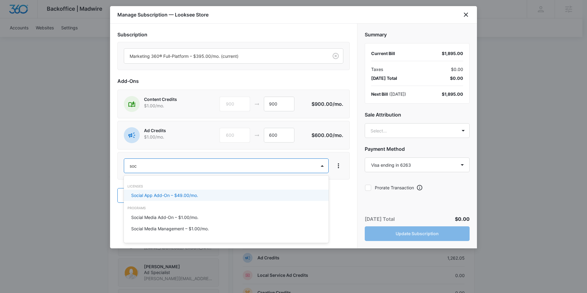
type input "soci"
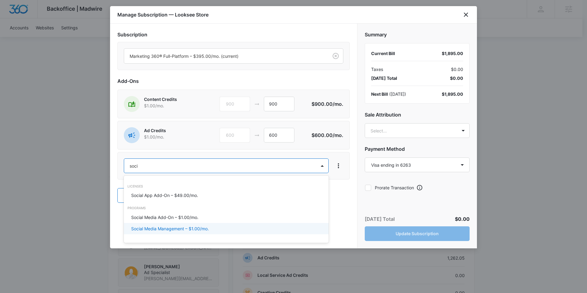
click at [215, 228] on div "Social Media Management – $1.00/mo." at bounding box center [225, 228] width 189 height 6
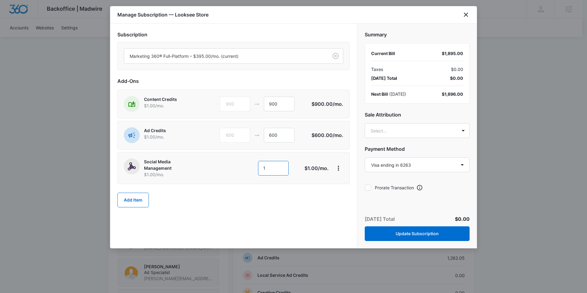
drag, startPoint x: 279, startPoint y: 169, endPoint x: 269, endPoint y: 170, distance: 9.5
click at [269, 170] on input "1" at bounding box center [273, 168] width 31 height 15
type input "300"
drag, startPoint x: 280, startPoint y: 134, endPoint x: 267, endPoint y: 135, distance: 12.6
click at [267, 135] on input "600" at bounding box center [279, 135] width 31 height 15
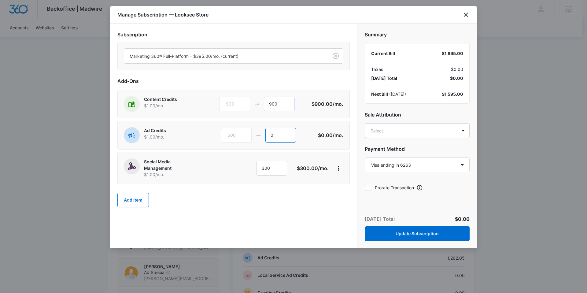
type input "0"
click at [283, 105] on input "900" at bounding box center [279, 104] width 31 height 15
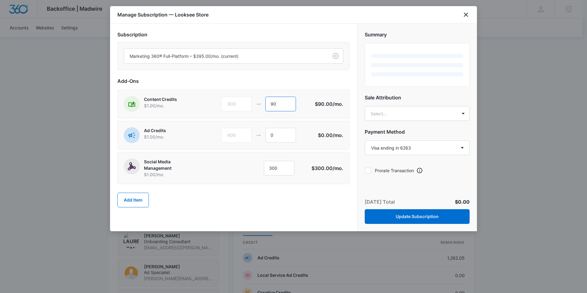
type input "9"
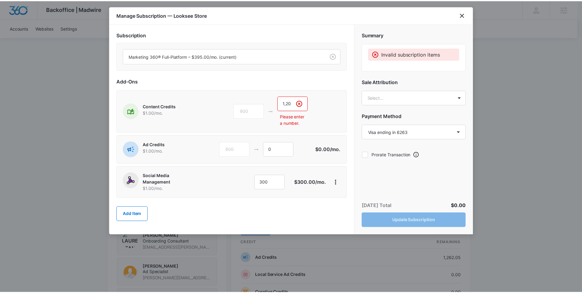
scroll to position [0, 0]
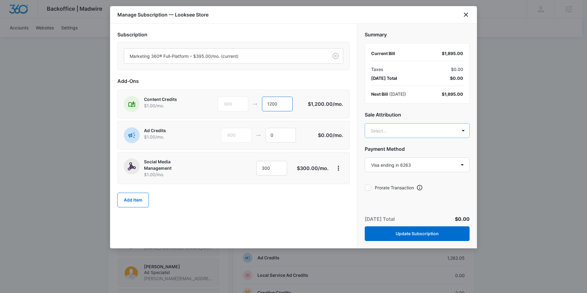
type input "1200"
click at [440, 126] on body "Backoffice | Madwire Apps Settings AA Alexis Austere alexis.austere@madwire.com…" at bounding box center [293, 161] width 587 height 910
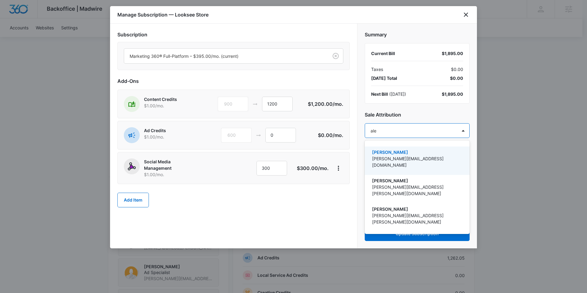
type input "alex"
click at [419, 148] on div "Alexis Austere alexis.austere@madwire.com" at bounding box center [416, 160] width 105 height 28
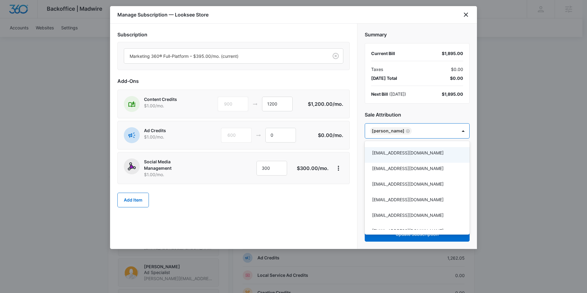
click at [276, 231] on div at bounding box center [293, 146] width 587 height 293
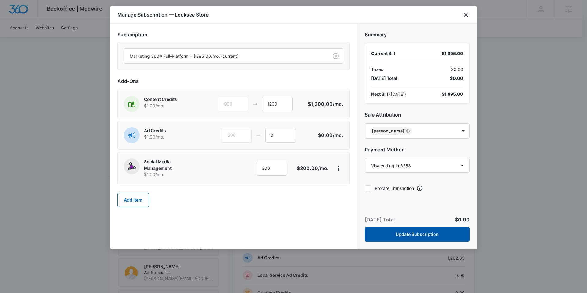
click at [410, 233] on button "Update Subscription" at bounding box center [416, 234] width 105 height 15
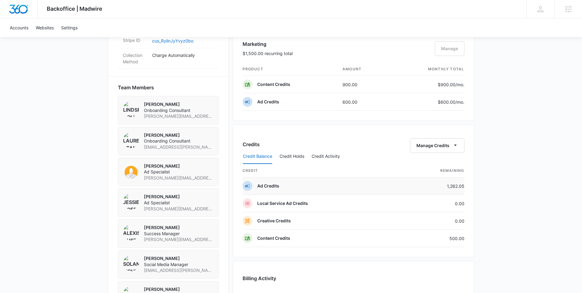
scroll to position [405, 0]
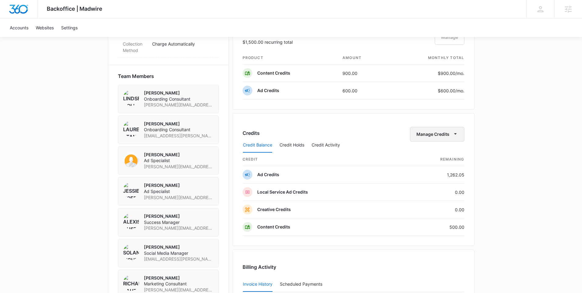
click at [443, 135] on button "Manage Credits" at bounding box center [437, 134] width 54 height 15
click at [424, 153] on div "Transfer Credits" at bounding box center [434, 154] width 32 height 4
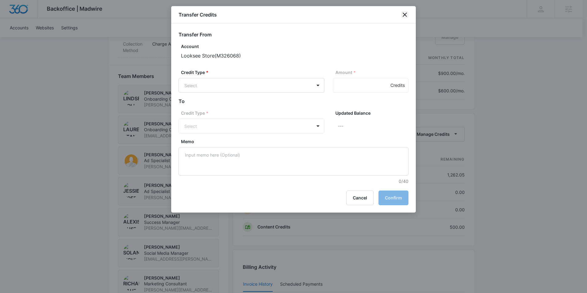
click at [404, 15] on icon "close" at bounding box center [404, 15] width 4 height 4
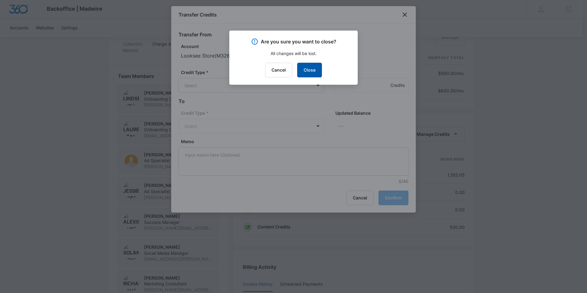
click at [308, 69] on button "Close" at bounding box center [309, 70] width 25 height 15
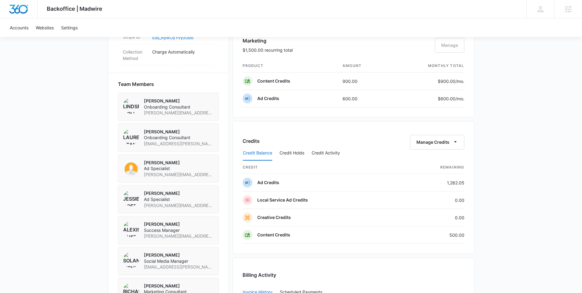
scroll to position [429, 0]
